Goal: Task Accomplishment & Management: Manage account settings

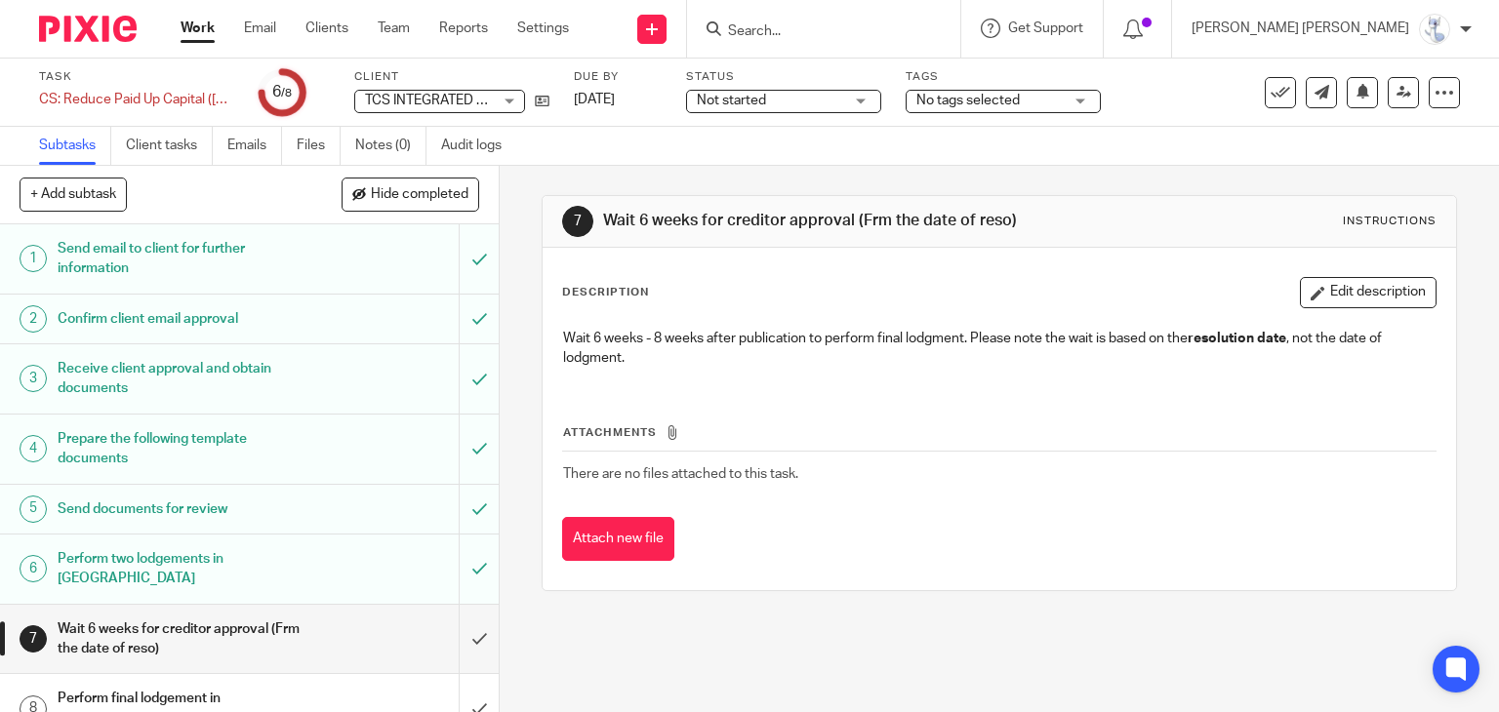
click at [902, 37] on input "Search" at bounding box center [814, 32] width 176 height 18
type input "r"
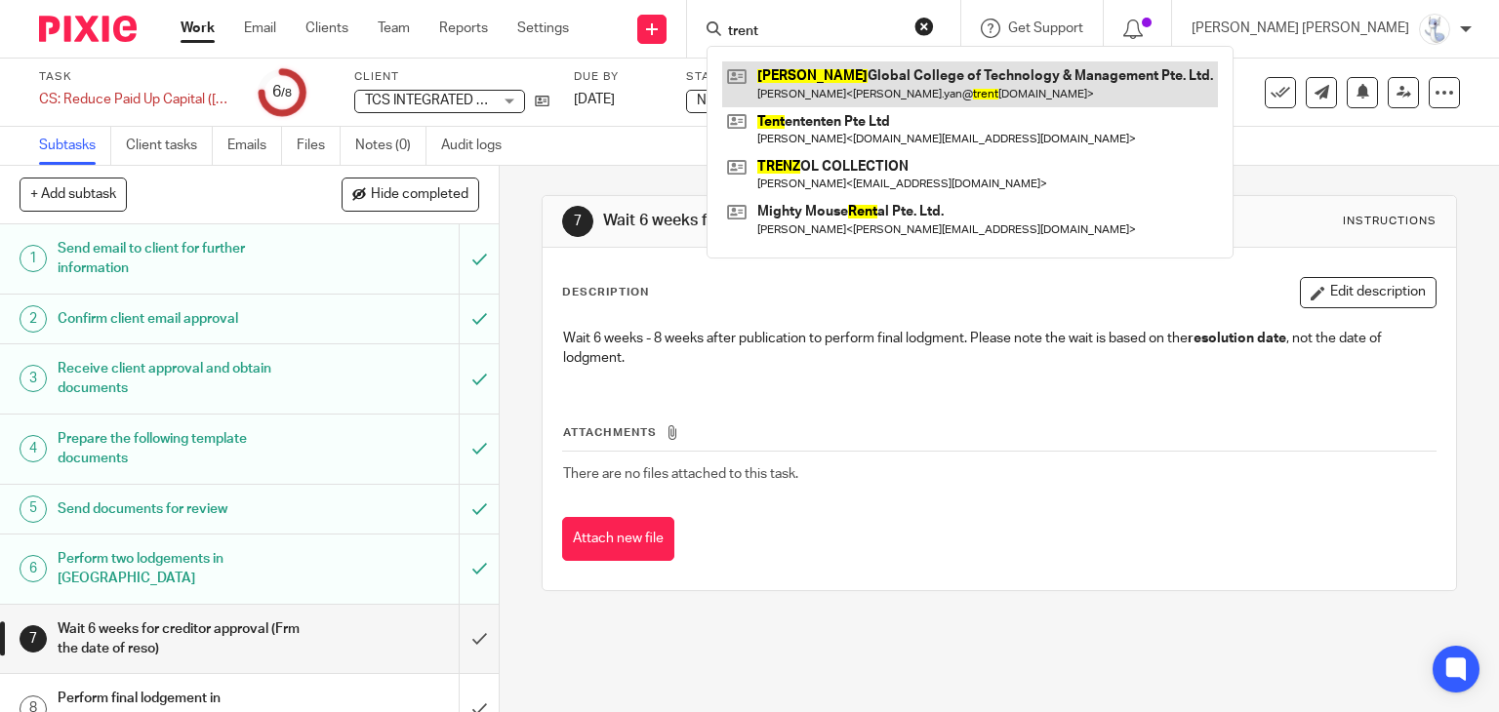
type input "trent"
click at [948, 82] on link at bounding box center [970, 83] width 496 height 45
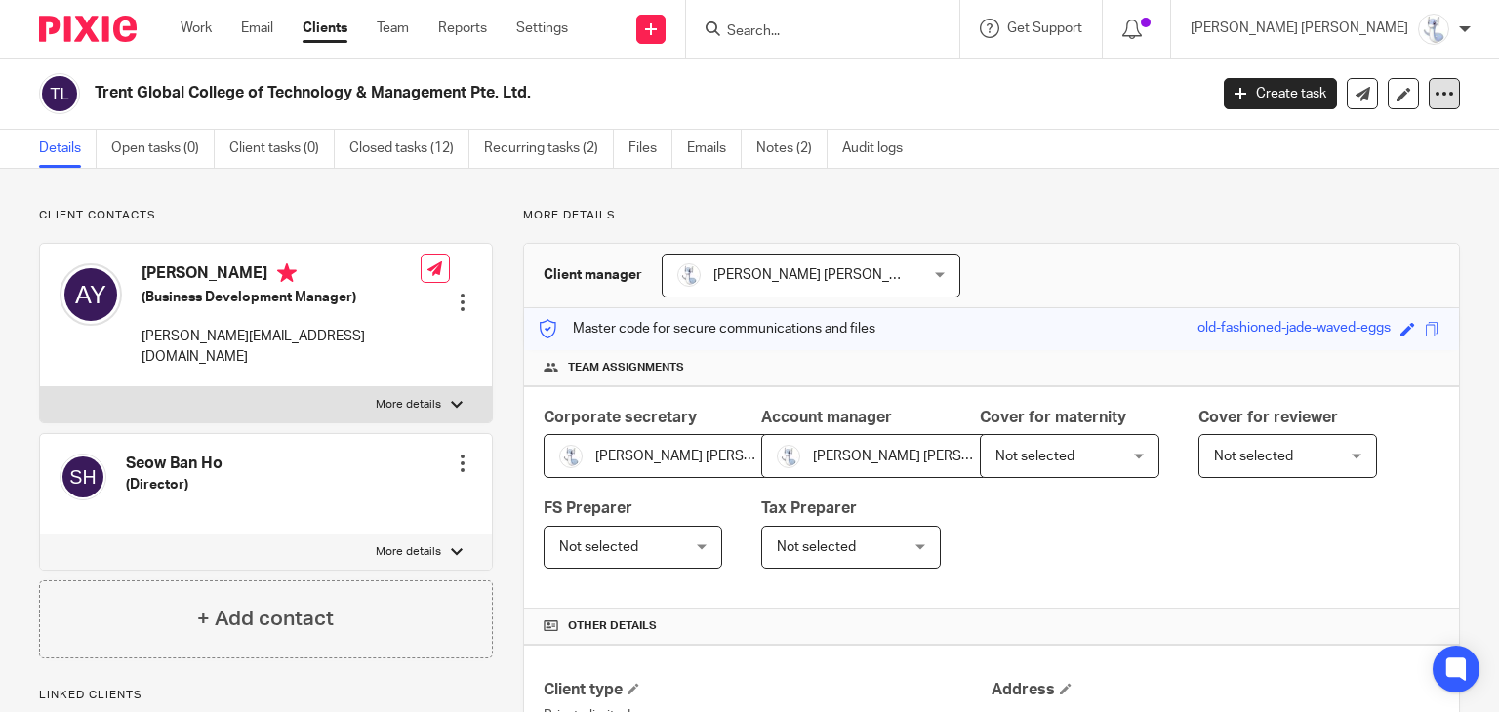
click at [1441, 102] on div at bounding box center [1444, 93] width 31 height 31
click at [1379, 200] on button "Archive client" at bounding box center [1379, 198] width 108 height 25
